Goal: Find contact information: Find contact information

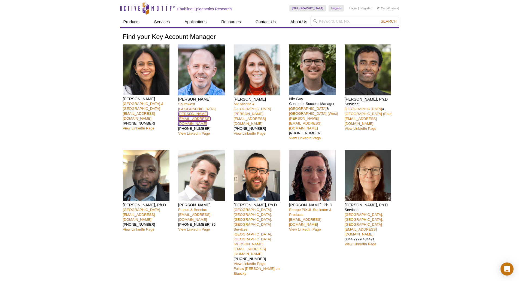
click at [196, 112] on link "rubin@activemotif.com" at bounding box center [194, 119] width 32 height 14
